Goal: Task Accomplishment & Management: Use online tool/utility

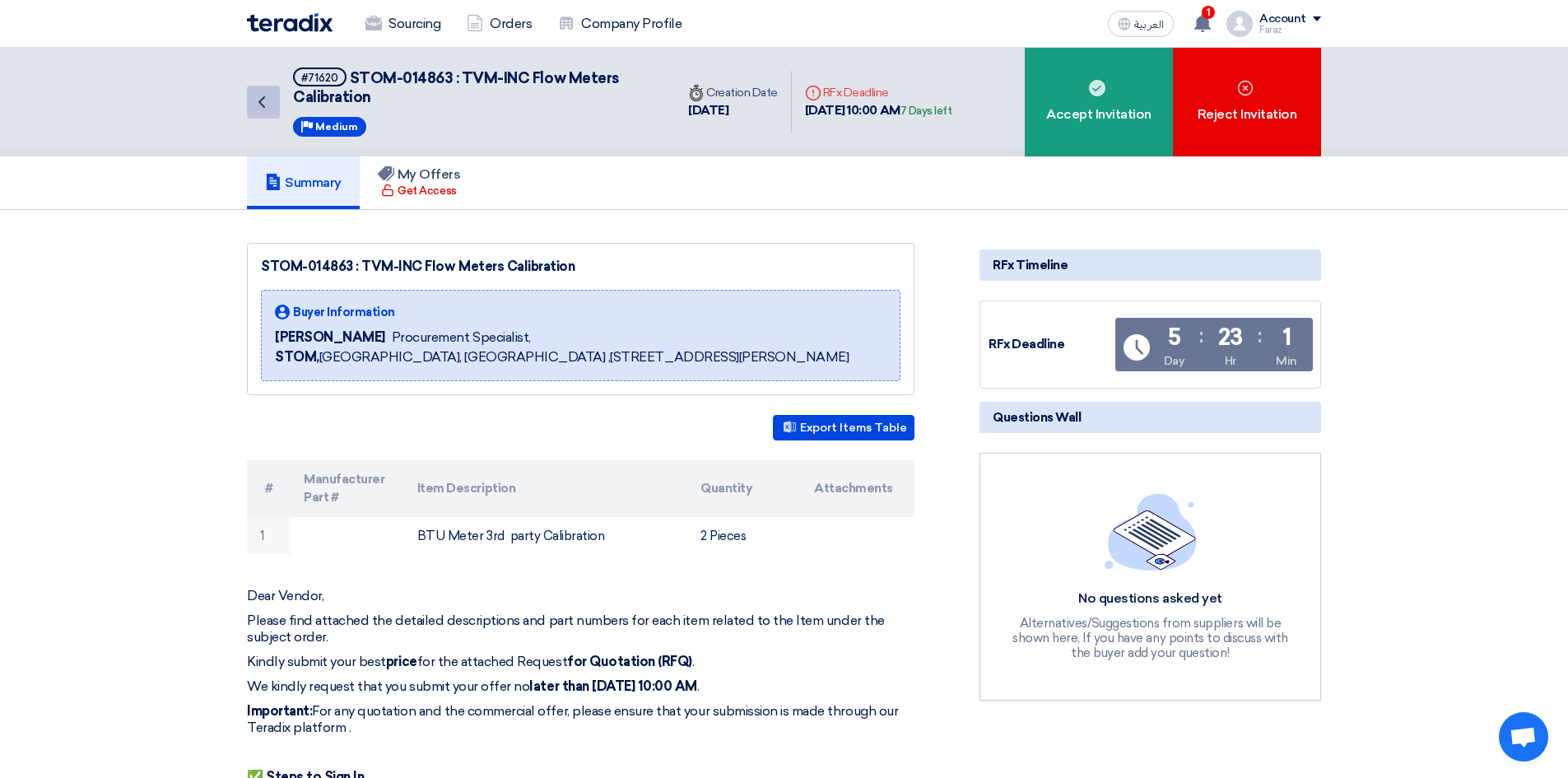
click at [272, 97] on link "Back" at bounding box center [263, 102] width 33 height 33
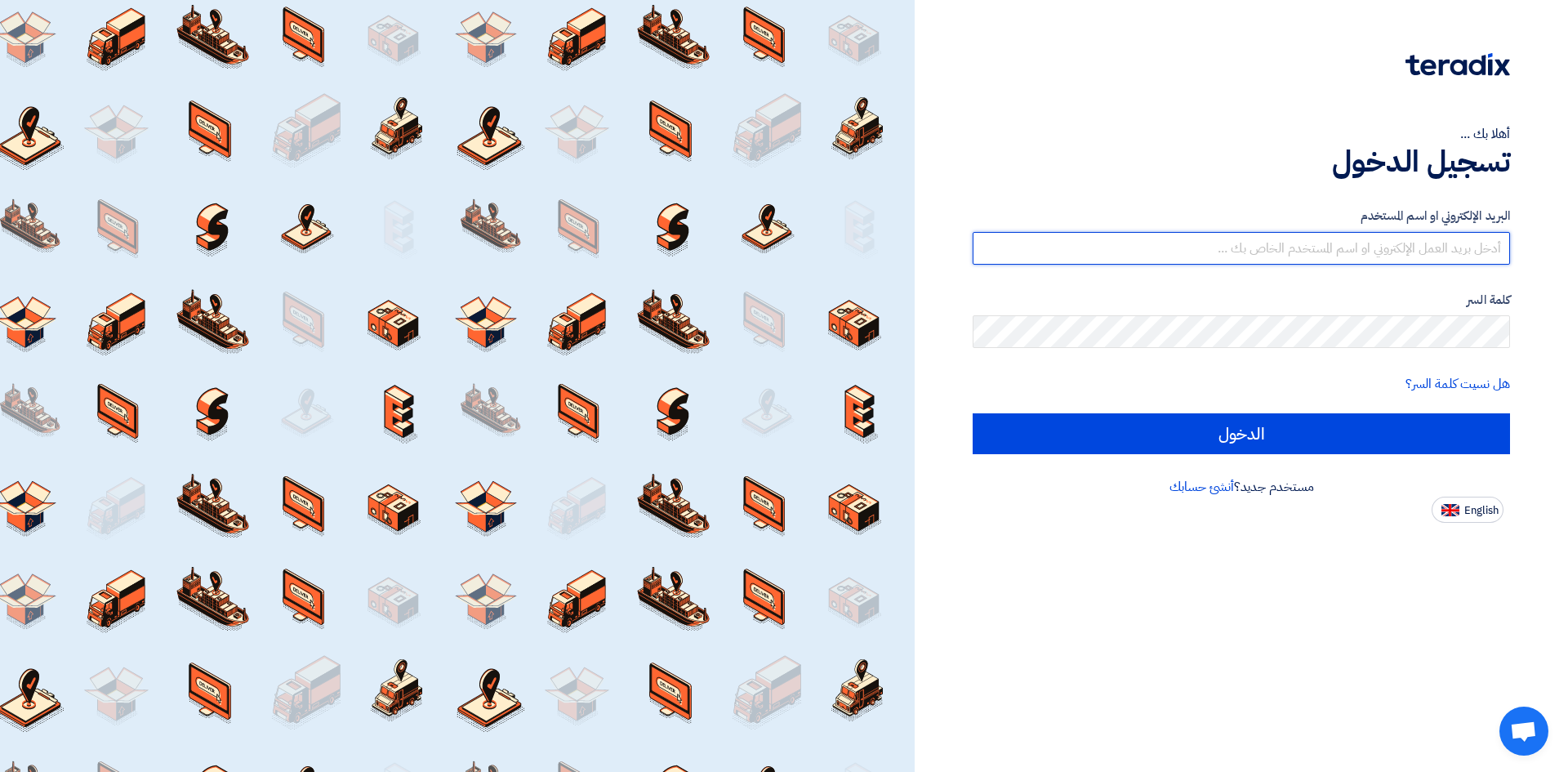
click at [1284, 244] on input "text" at bounding box center [1241, 248] width 537 height 32
type input "faraz.hashmi@ap-ksa.com"
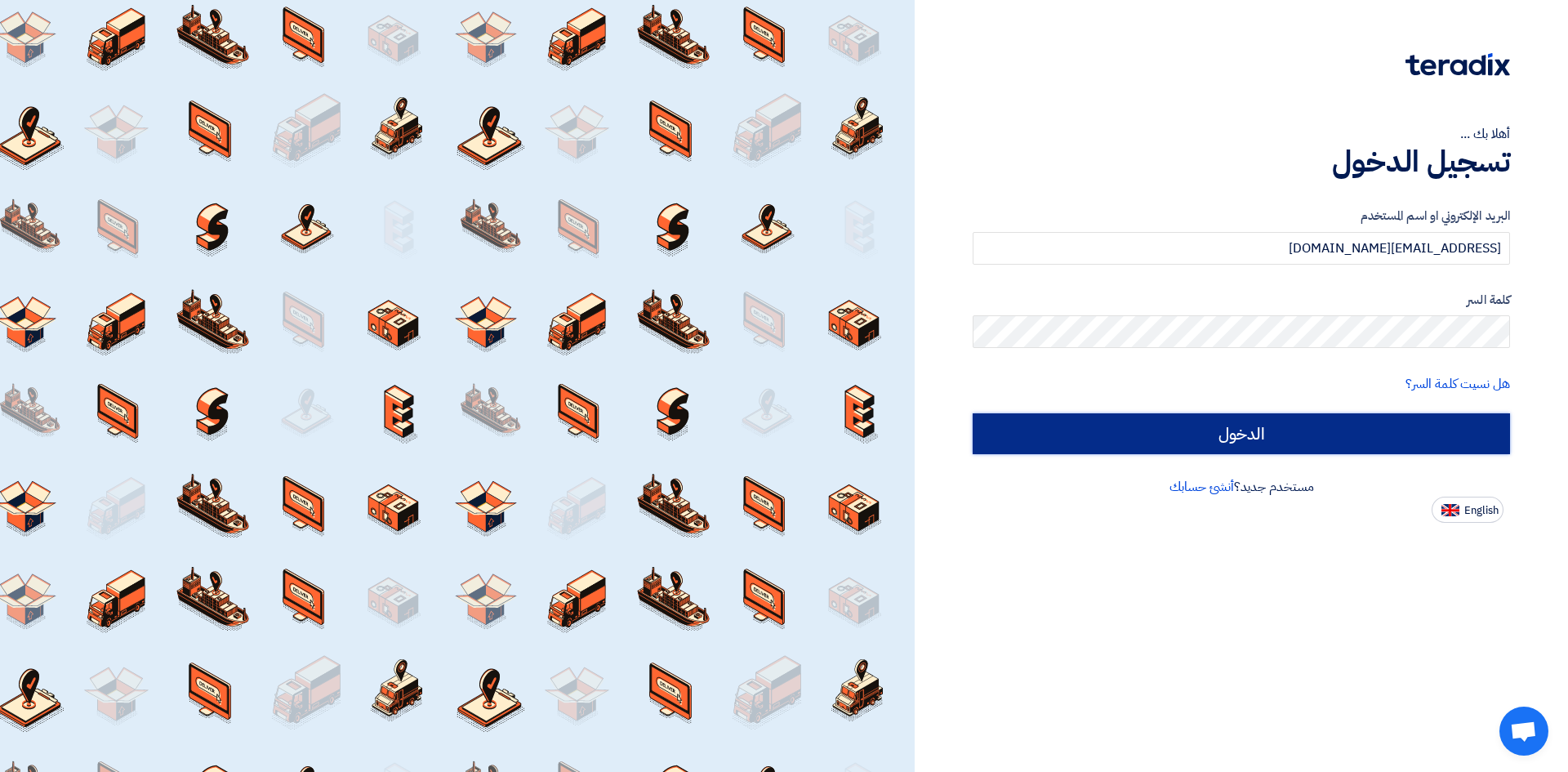
click at [1254, 437] on input "الدخول" at bounding box center [1241, 434] width 537 height 41
type input "Sign in"
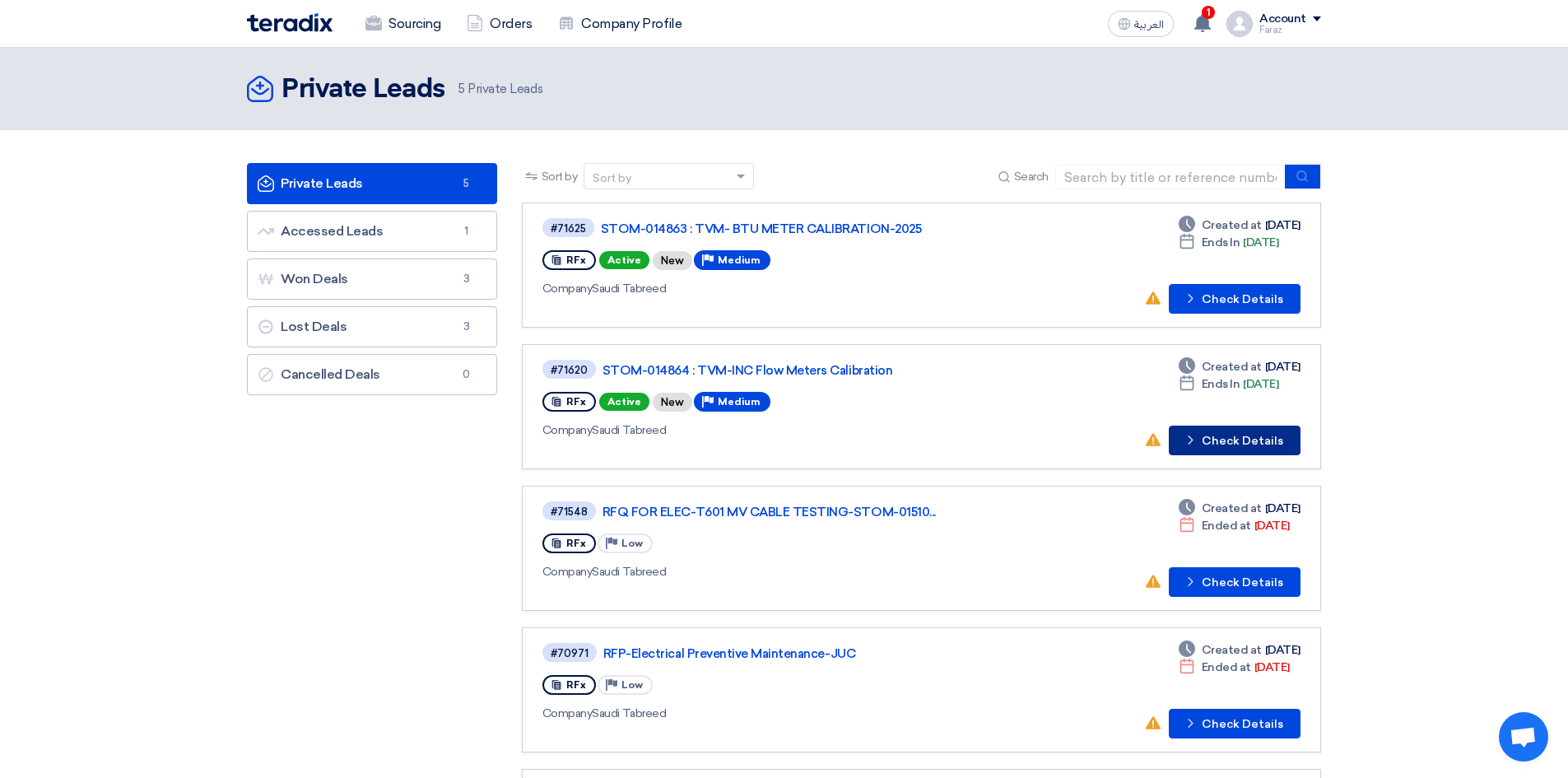
click at [1219, 441] on button "Check details Check Details" at bounding box center [1234, 440] width 131 height 30
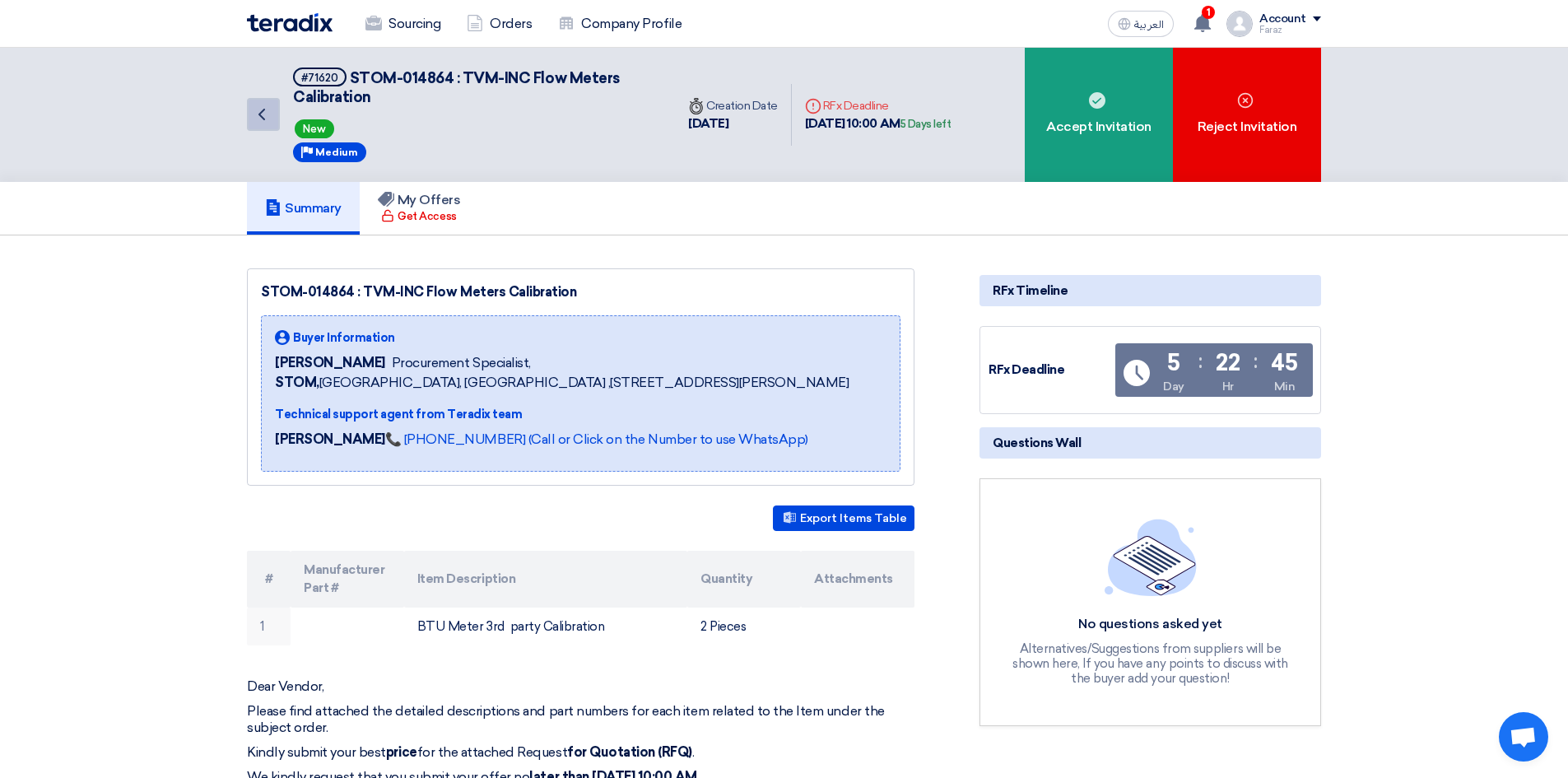
click at [274, 116] on link "Back" at bounding box center [263, 114] width 33 height 33
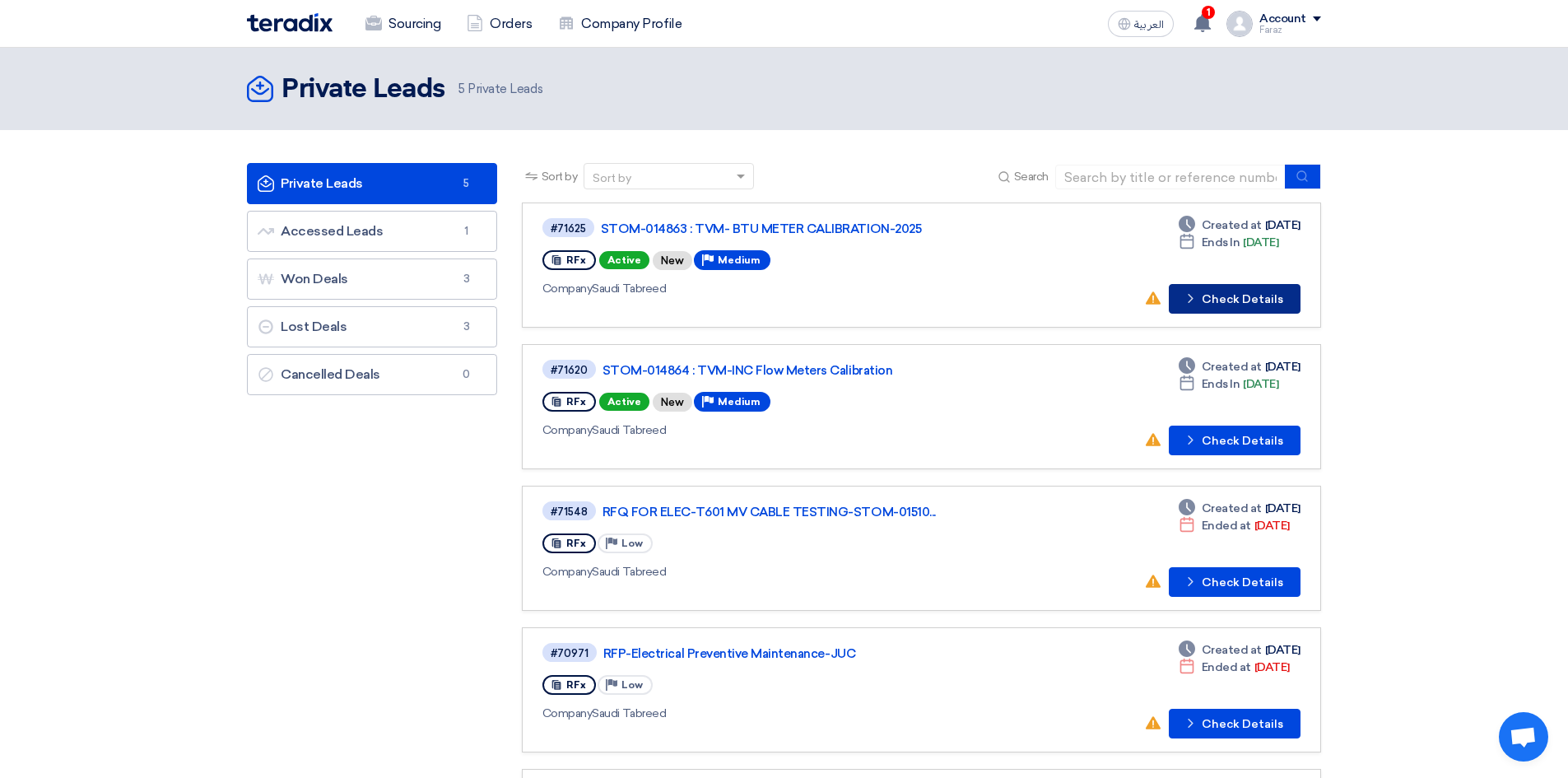
click at [1251, 295] on button "Check details Check Details" at bounding box center [1234, 298] width 131 height 30
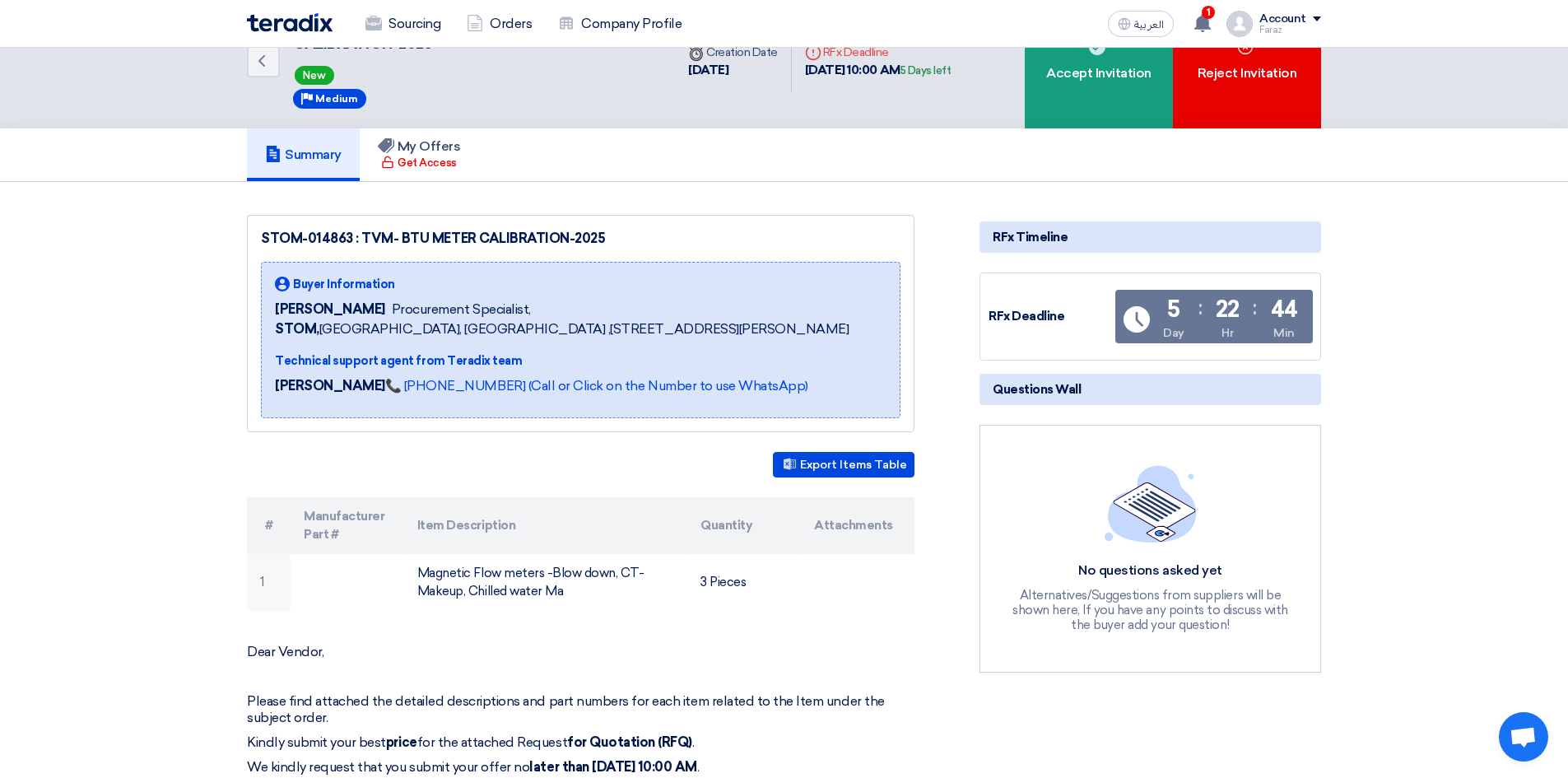
scroll to position [82, 0]
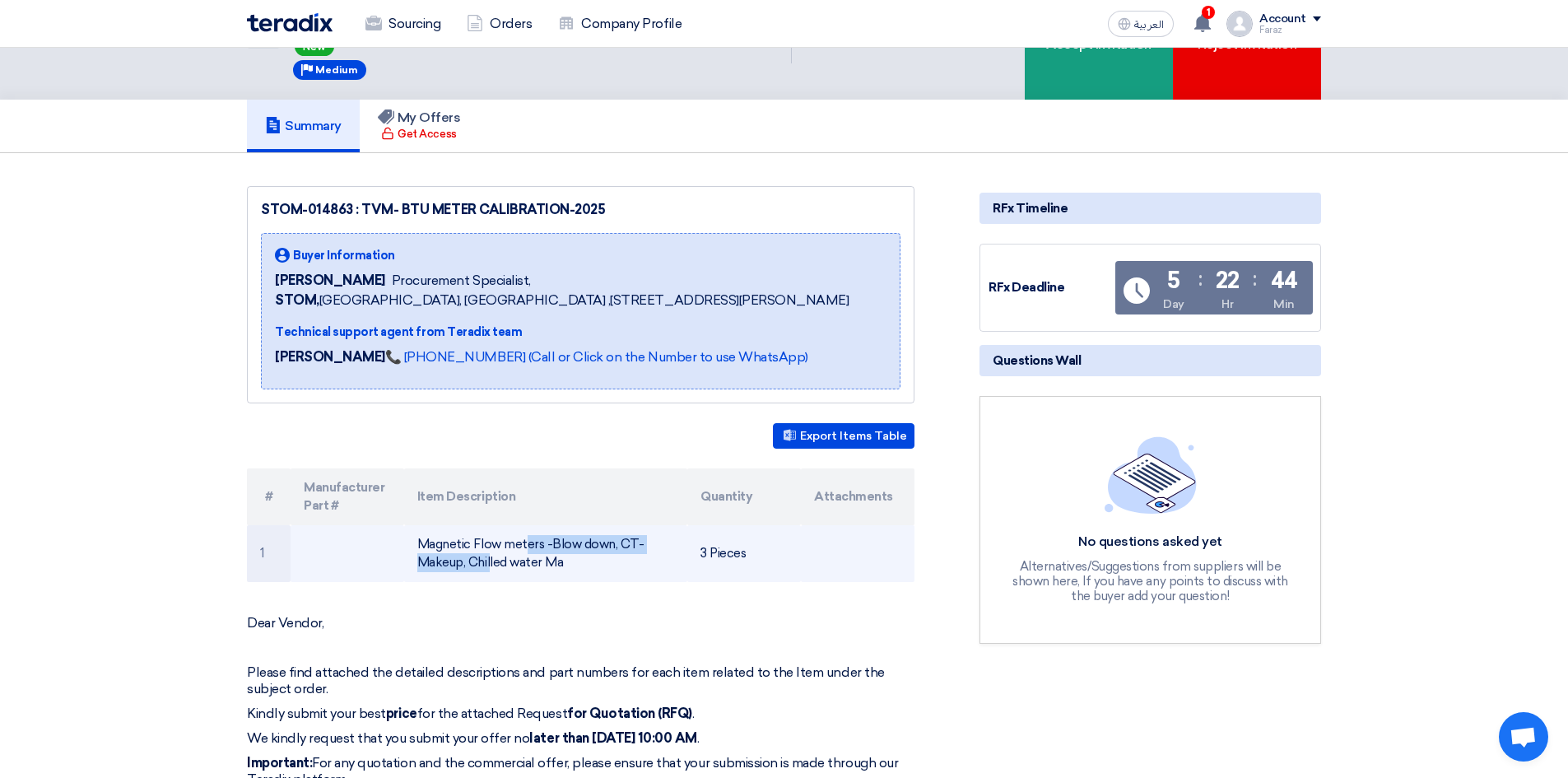
drag, startPoint x: 428, startPoint y: 566, endPoint x: 610, endPoint y: 561, distance: 182.1
click at [610, 561] on td "Magnetic Flow meters -Blow down, CT-Makeup, Chilled water Ma" at bounding box center [546, 553] width 284 height 57
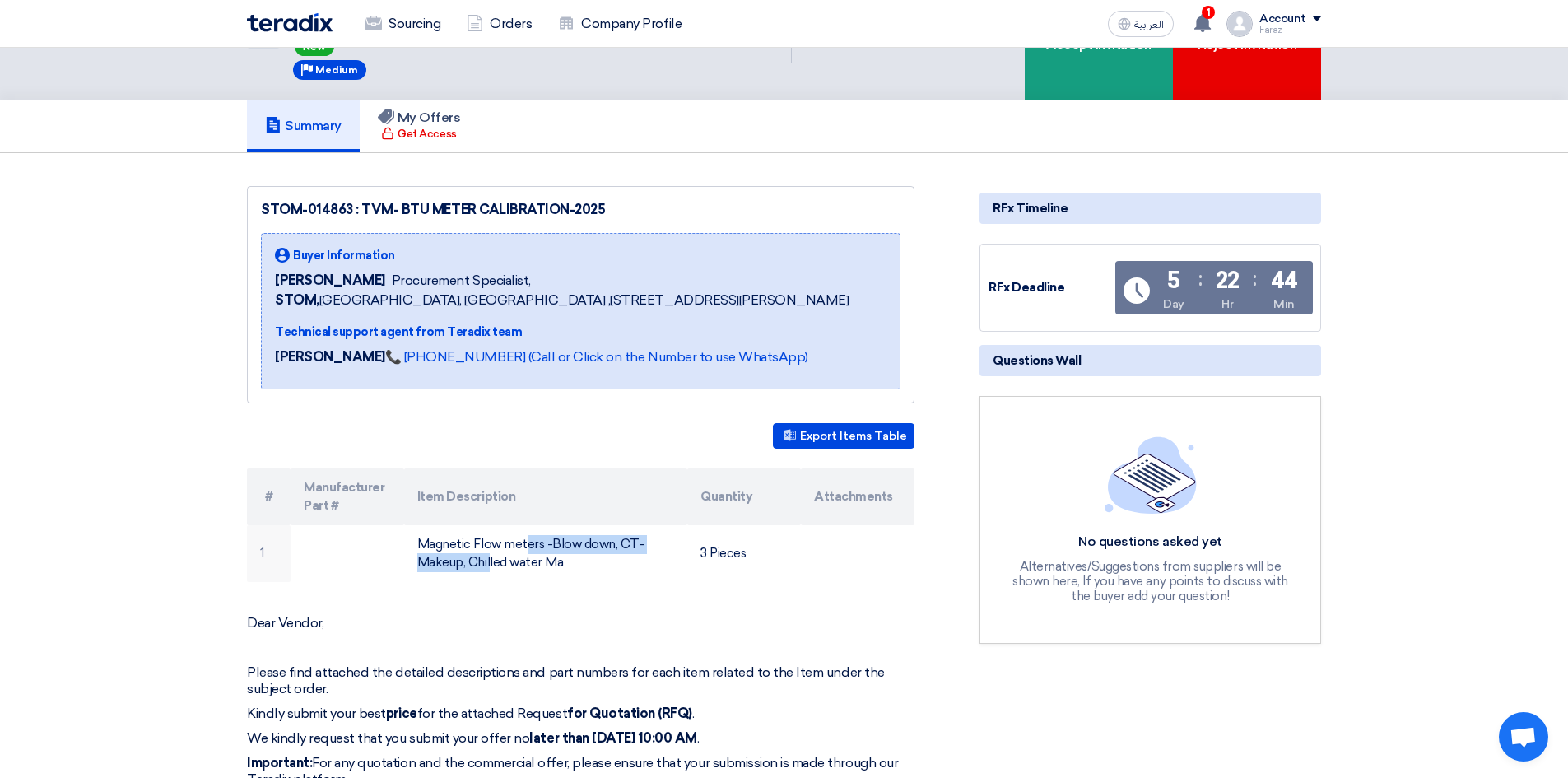
copy td "Magnetic Flow meters -Blow down"
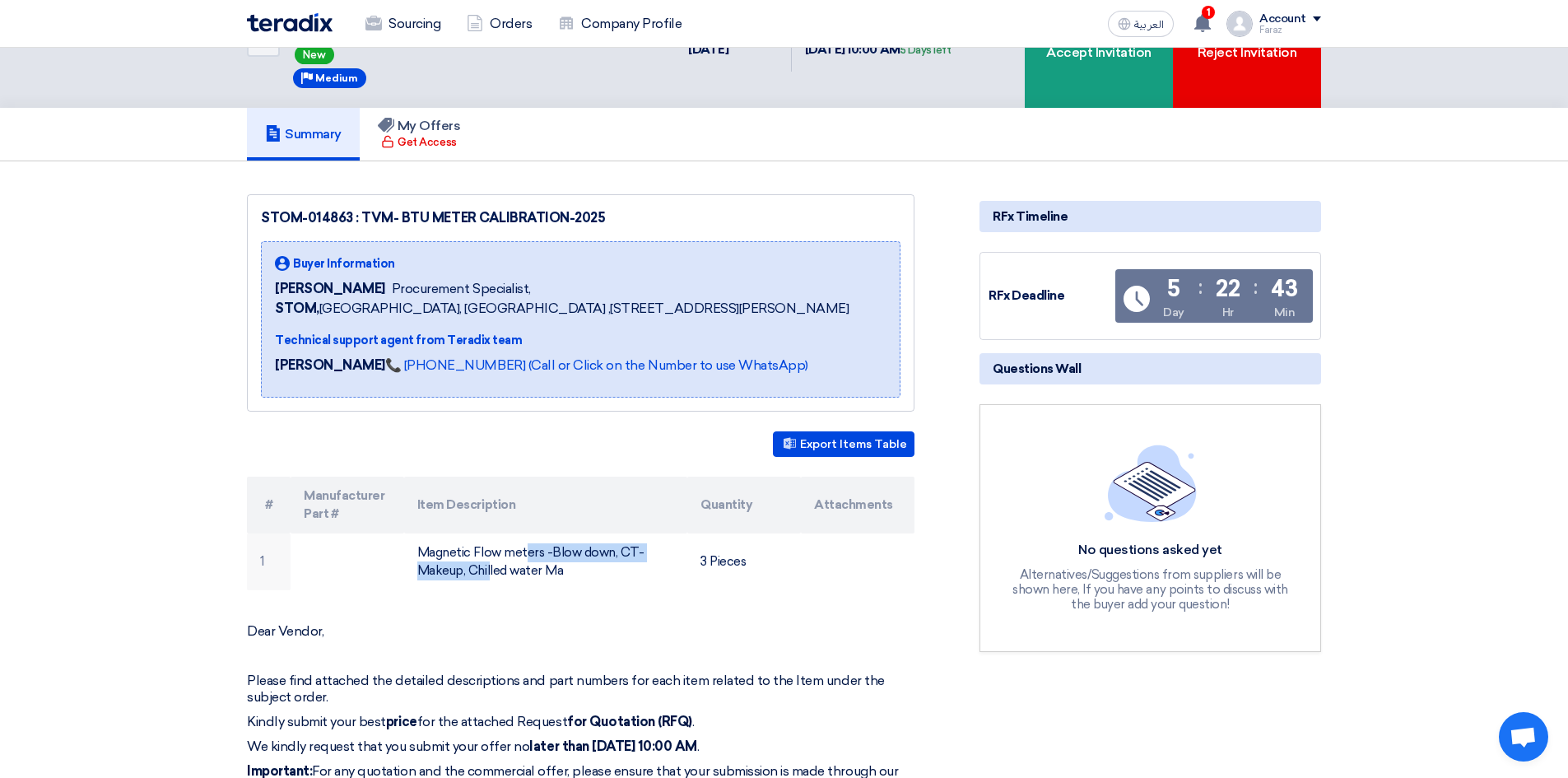
scroll to position [0, 0]
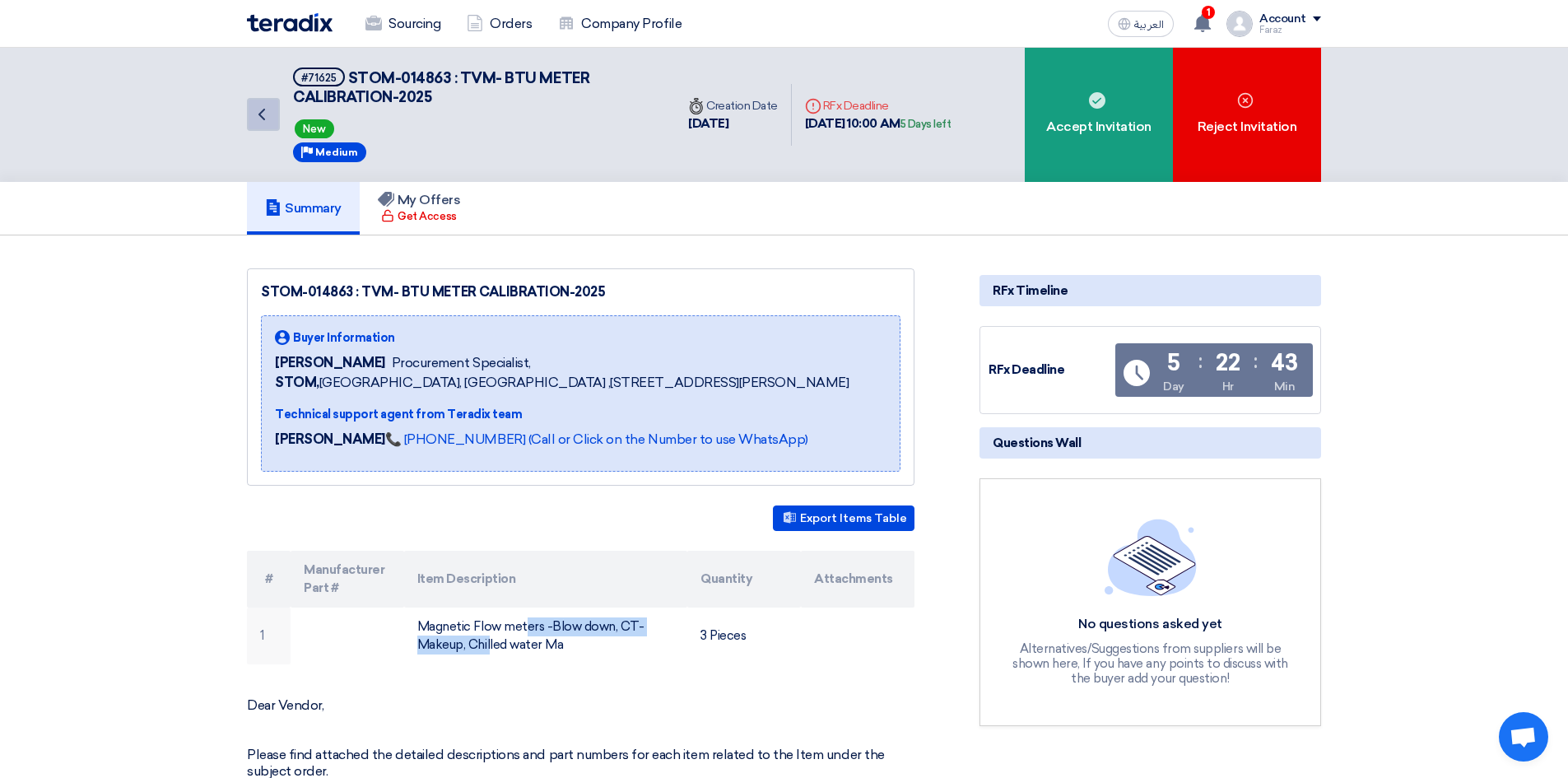
click at [254, 116] on icon "Back" at bounding box center [261, 114] width 20 height 20
